Goal: Task Accomplishment & Management: Complete application form

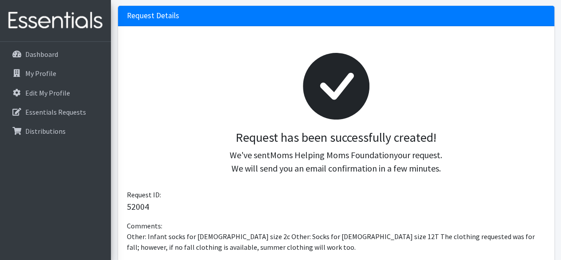
scroll to position [91, 0]
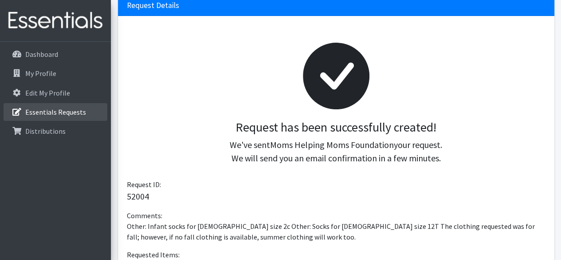
click at [42, 112] on p "Essentials Requests" at bounding box center [55, 111] width 61 height 9
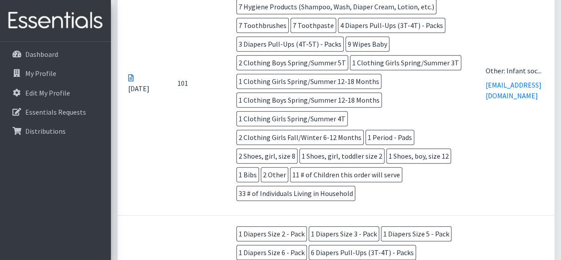
scroll to position [341, 0]
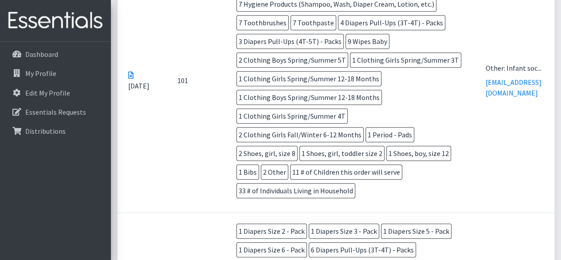
click at [131, 79] on icon at bounding box center [130, 74] width 5 height 7
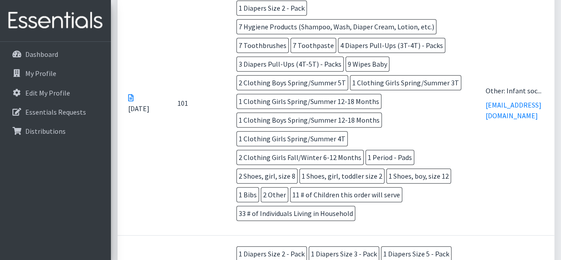
scroll to position [322, 0]
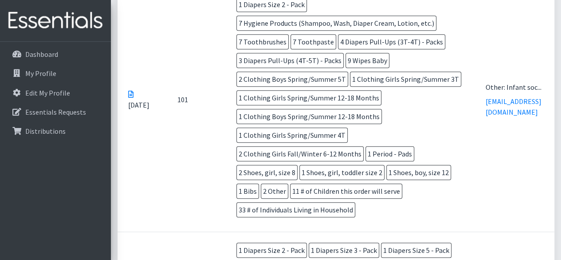
click at [130, 98] on icon at bounding box center [130, 94] width 5 height 7
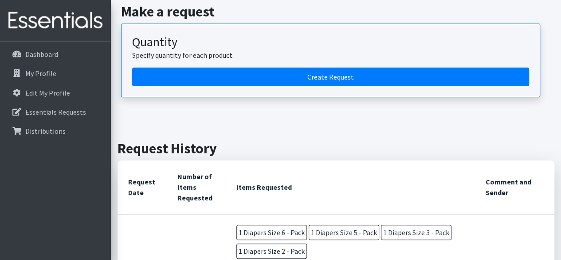
scroll to position [0, 0]
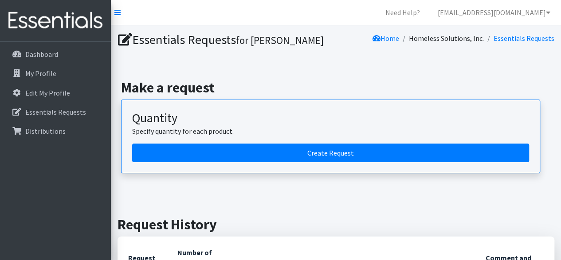
click at [127, 35] on icon at bounding box center [125, 39] width 14 height 13
click at [425, 12] on link "Need Help?" at bounding box center [403, 13] width 49 height 18
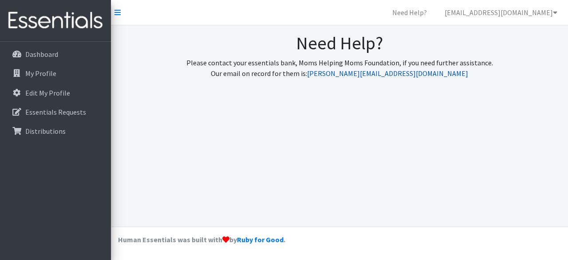
click at [346, 73] on link "judi@momshelpingmomsfoundation.org" at bounding box center [387, 73] width 161 height 9
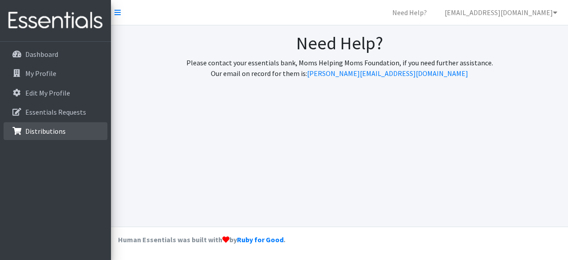
click at [45, 129] on p "Distributions" at bounding box center [45, 130] width 40 height 9
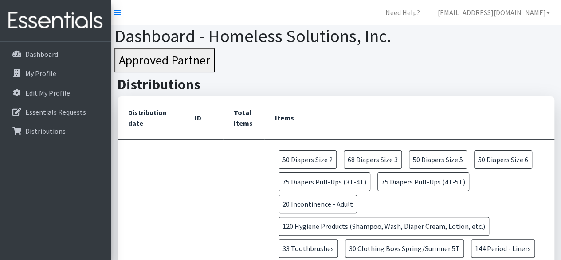
click at [229, 113] on th "Total Items" at bounding box center [243, 117] width 41 height 43
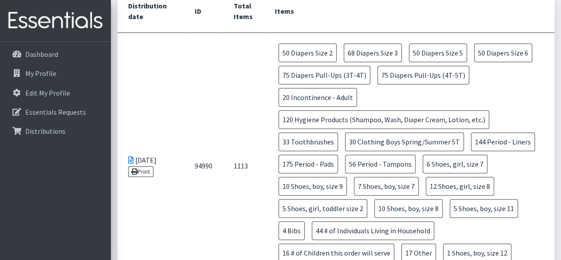
scroll to position [102, 0]
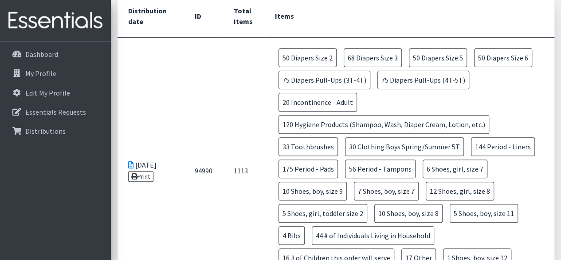
click at [130, 161] on icon at bounding box center [130, 164] width 5 height 7
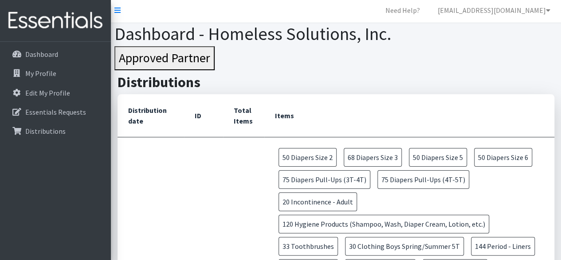
scroll to position [2, 0]
click at [427, 9] on link "Need Help?" at bounding box center [403, 11] width 49 height 18
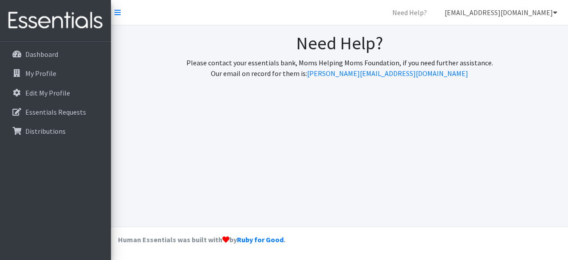
click at [476, 13] on link "[EMAIL_ADDRESS][DOMAIN_NAME]" at bounding box center [501, 13] width 127 height 18
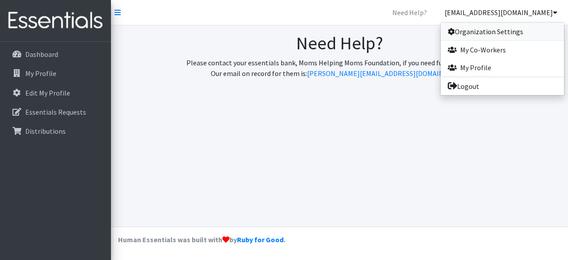
click at [482, 27] on link "Organization Settings" at bounding box center [502, 32] width 123 height 18
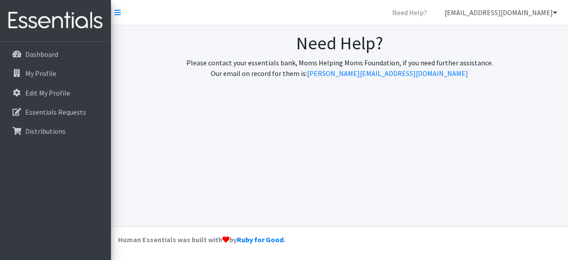
click at [476, 14] on link "[EMAIL_ADDRESS][DOMAIN_NAME]" at bounding box center [501, 13] width 127 height 18
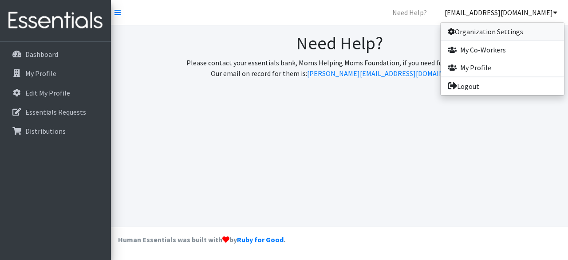
click at [449, 31] on icon at bounding box center [451, 31] width 7 height 7
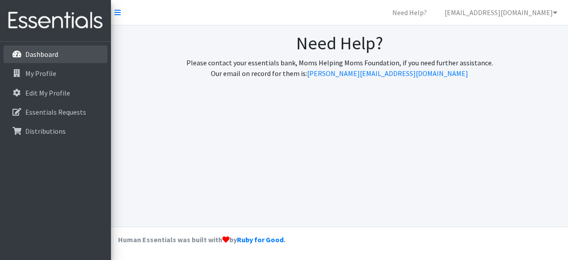
click at [59, 56] on link "Dashboard" at bounding box center [56, 54] width 104 height 18
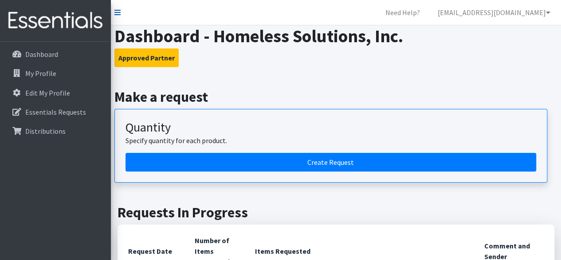
click at [120, 10] on icon at bounding box center [117, 12] width 6 height 7
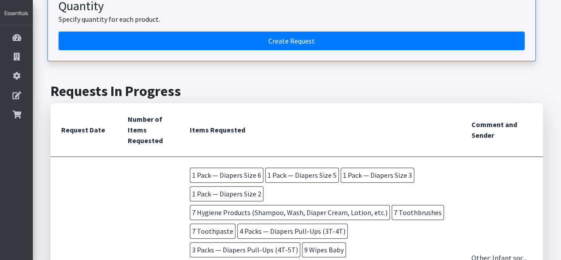
scroll to position [122, 0]
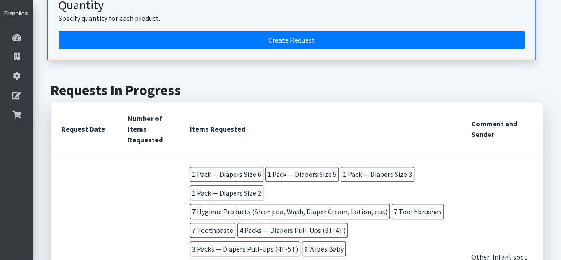
click at [473, 142] on th "Comment and Sender" at bounding box center [502, 129] width 82 height 54
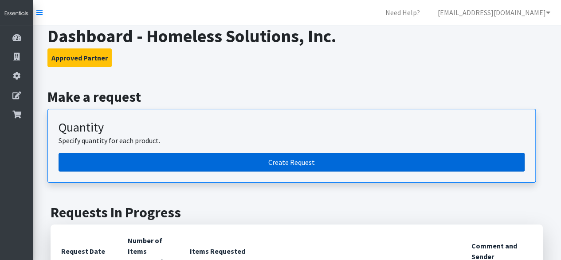
click at [197, 153] on link "Create Request" at bounding box center [292, 162] width 466 height 19
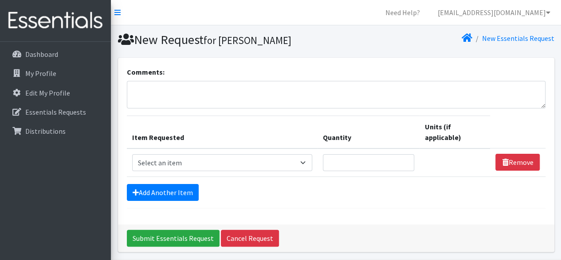
scroll to position [31, 0]
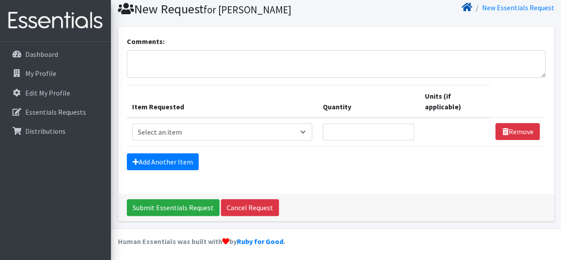
click at [467, 8] on icon at bounding box center [467, 7] width 11 height 7
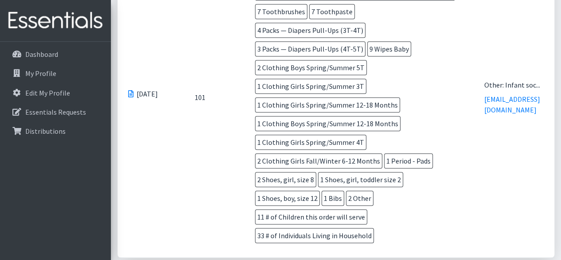
scroll to position [343, 0]
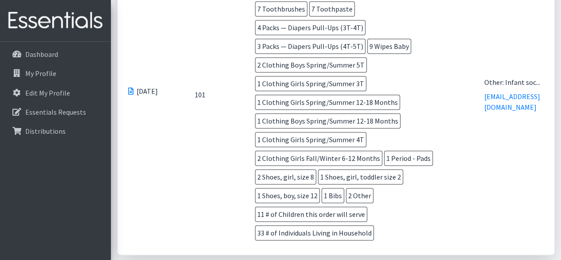
click at [316, 144] on span "1 Clothing Girls Spring/Summer 4T" at bounding box center [310, 139] width 111 height 15
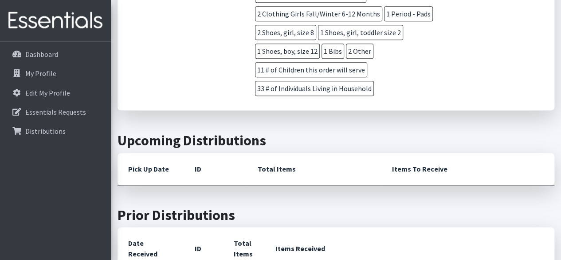
scroll to position [490, 0]
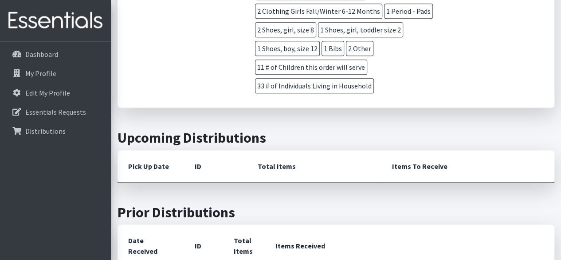
click at [416, 174] on th "Items To Receive" at bounding box center [468, 166] width 173 height 32
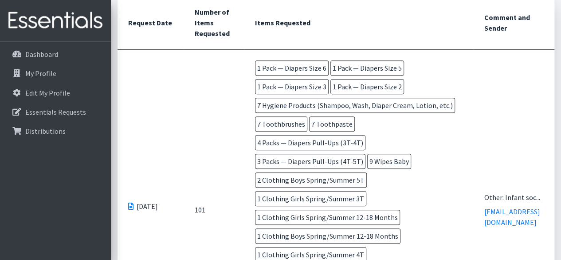
scroll to position [226, 0]
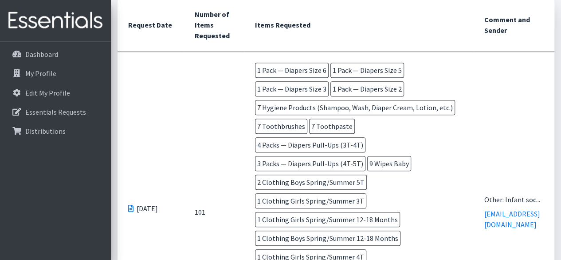
click at [254, 61] on td "1 Pack — Diapers Size 6 1 Pack — Diapers Size 5 1 Pack — Diapers Size 3 1 Pack …" at bounding box center [359, 212] width 229 height 320
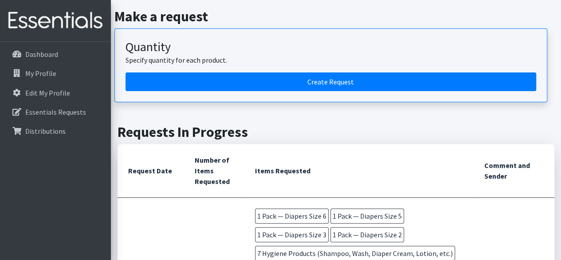
scroll to position [51, 0]
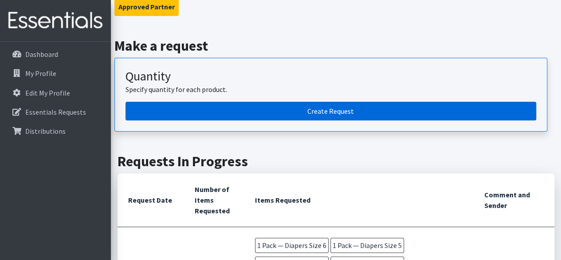
click at [257, 114] on link "Create Request" at bounding box center [331, 111] width 411 height 19
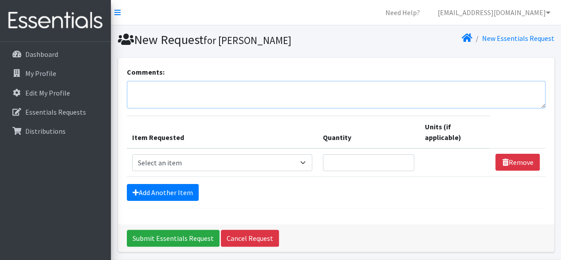
click at [162, 106] on textarea "Comments:" at bounding box center [336, 95] width 419 height 28
click at [52, 67] on link "My Profile" at bounding box center [56, 73] width 104 height 18
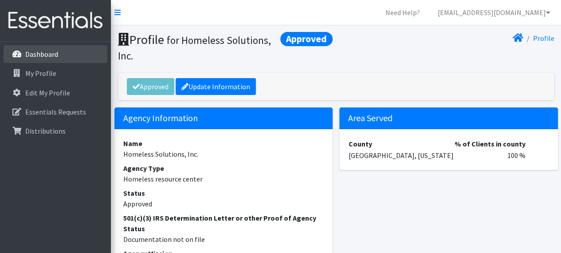
click at [57, 56] on p "Dashboard" at bounding box center [41, 54] width 33 height 9
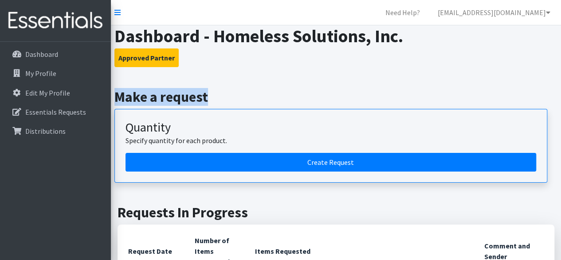
drag, startPoint x: 116, startPoint y: 99, endPoint x: 233, endPoint y: 98, distance: 117.2
click at [233, 98] on h2 "Make a request" at bounding box center [336, 96] width 444 height 17
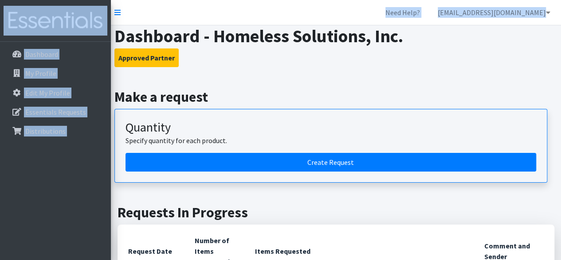
drag, startPoint x: 114, startPoint y: 32, endPoint x: 139, endPoint y: 22, distance: 26.7
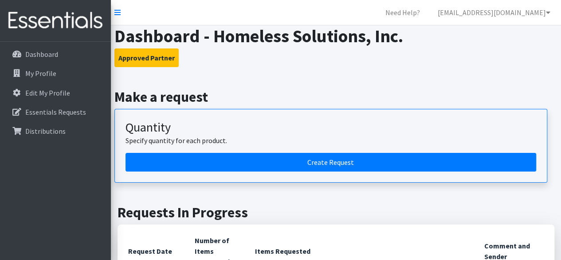
click at [132, 37] on h1 "Dashboard - Homeless Solutions, Inc." at bounding box center [336, 35] width 444 height 21
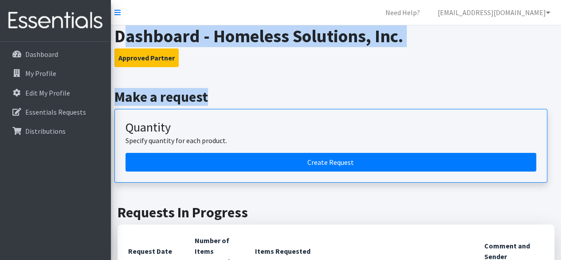
drag, startPoint x: 122, startPoint y: 41, endPoint x: 222, endPoint y: 85, distance: 109.7
drag, startPoint x: 118, startPoint y: 36, endPoint x: 212, endPoint y: 117, distance: 124.3
